Goal: Navigation & Orientation: Find specific page/section

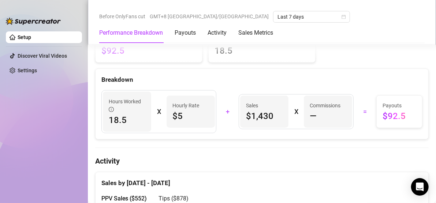
scroll to position [220, 0]
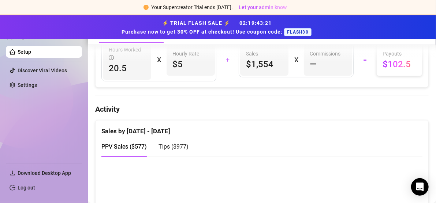
scroll to position [402, 0]
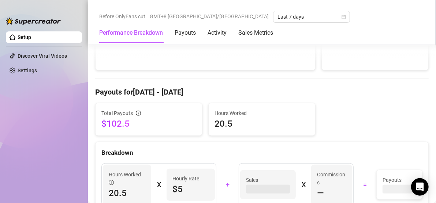
scroll to position [220, 0]
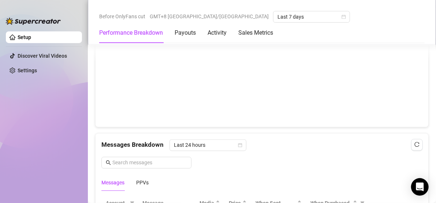
scroll to position [539, 0]
